Goal: Find specific page/section: Find specific page/section

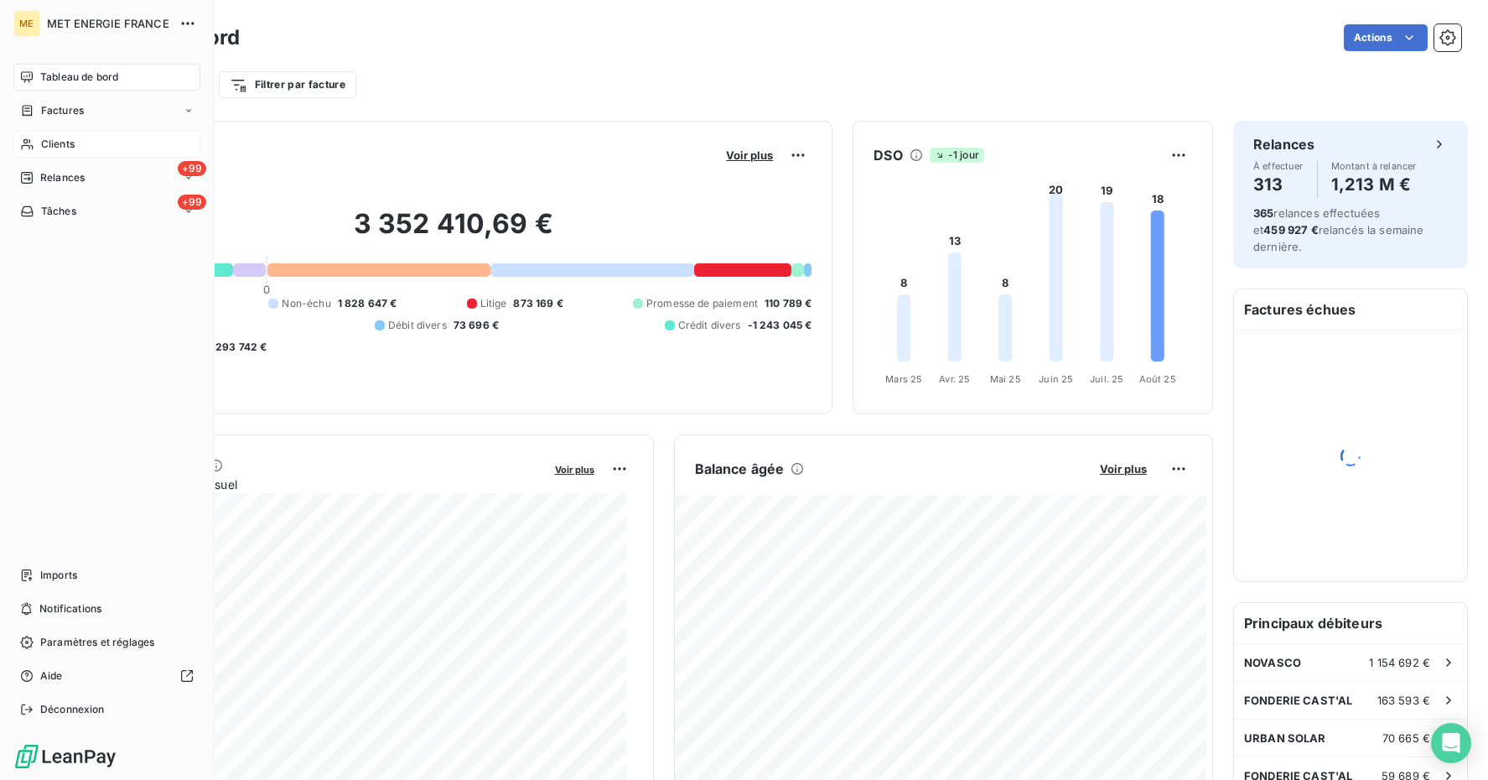
click at [43, 143] on span "Clients" at bounding box center [58, 144] width 34 height 15
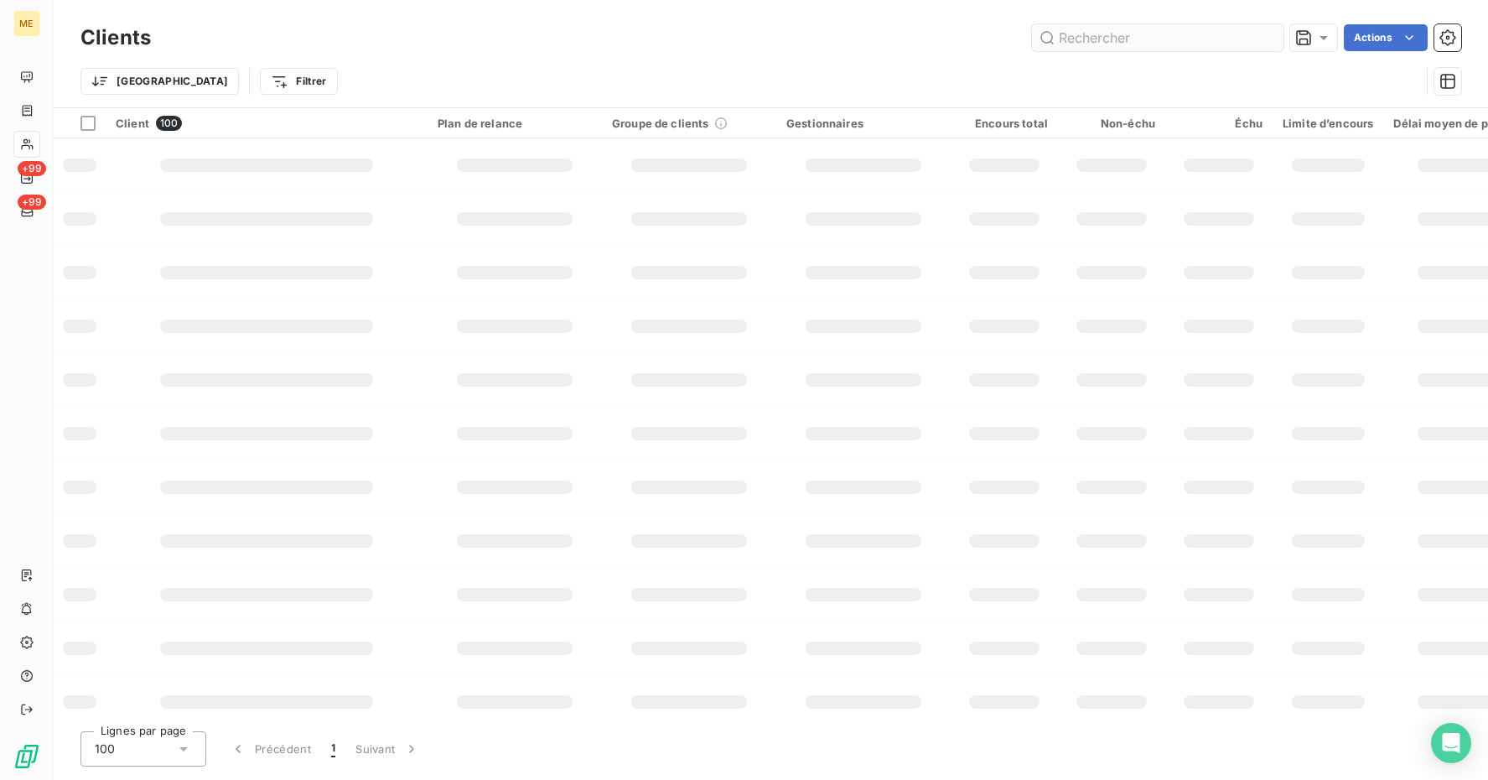
click at [1108, 49] on input "text" at bounding box center [1158, 37] width 252 height 27
type input "METFRA000006269"
click at [888, 33] on div "METFRA000006269 Actions" at bounding box center [816, 37] width 1290 height 27
click at [1155, 36] on input "METFRA000006269" at bounding box center [1158, 37] width 252 height 27
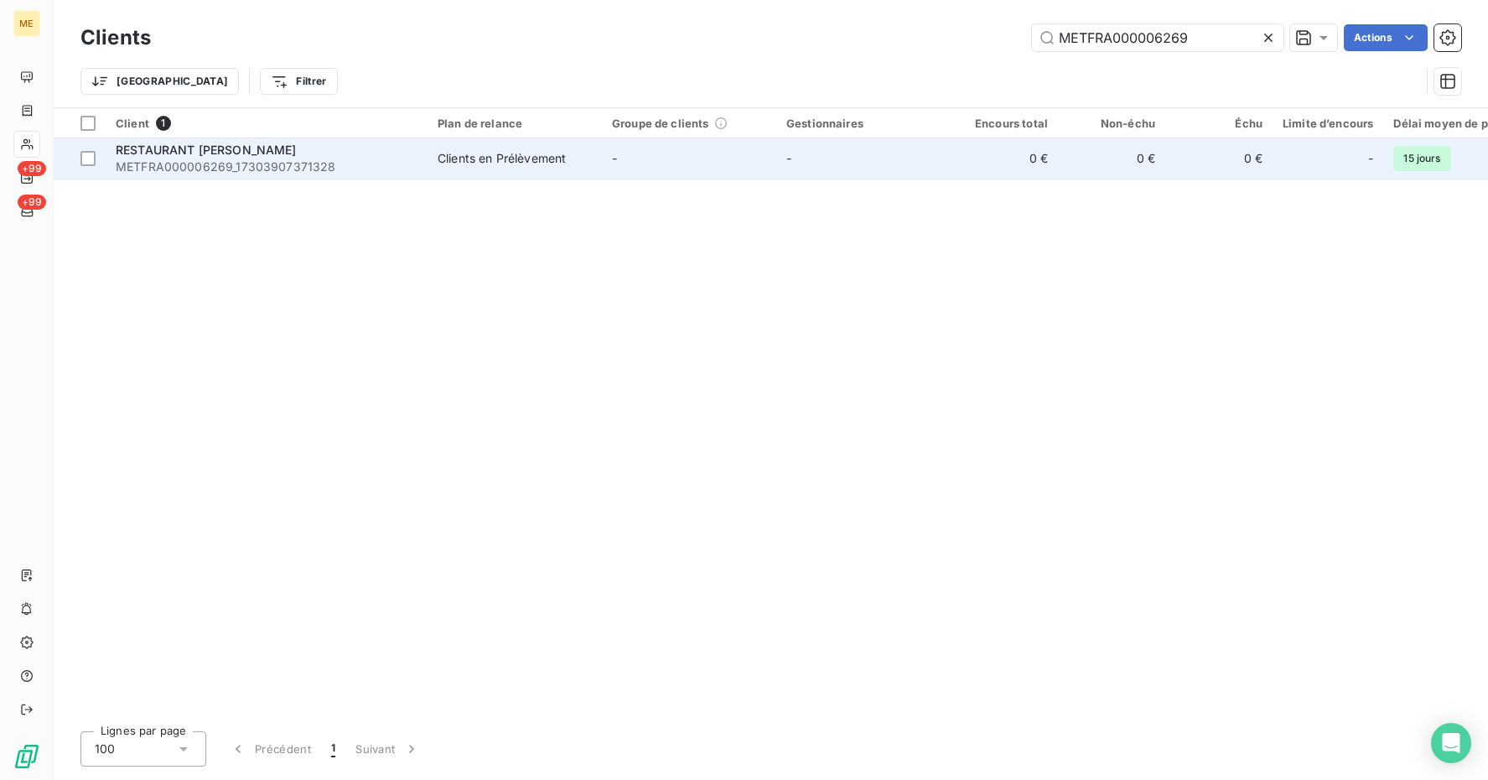
click at [259, 148] on span "RESTAURANT [PERSON_NAME]" at bounding box center [206, 150] width 181 height 14
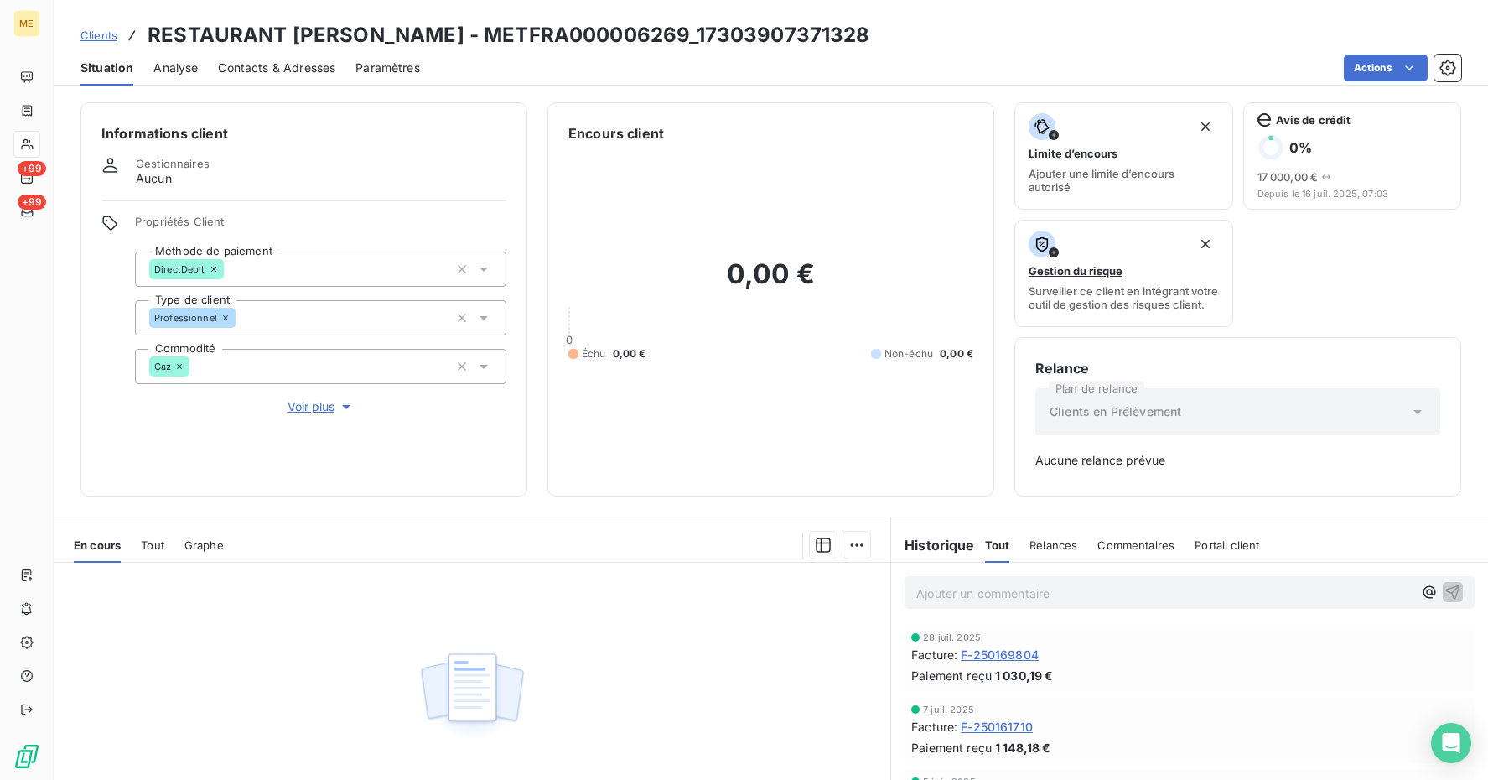
click at [246, 63] on span "Contacts & Adresses" at bounding box center [276, 68] width 117 height 17
